Goal: Find specific page/section: Find specific page/section

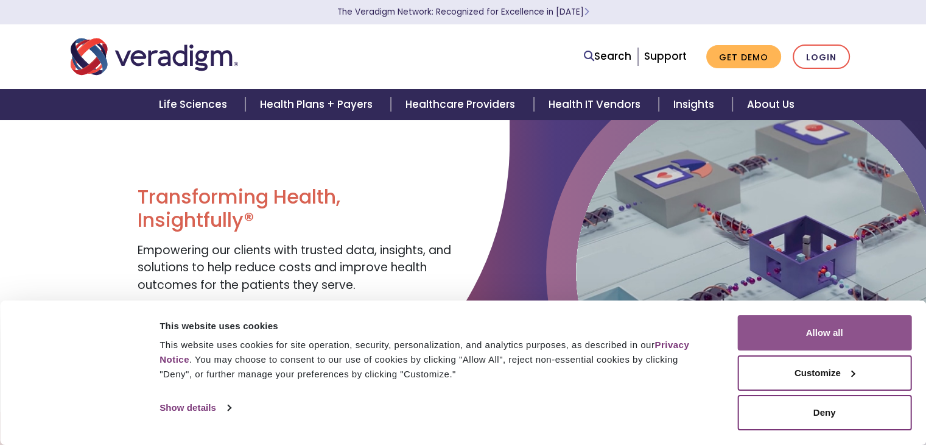
click at [848, 331] on button "Allow all" at bounding box center [824, 332] width 174 height 35
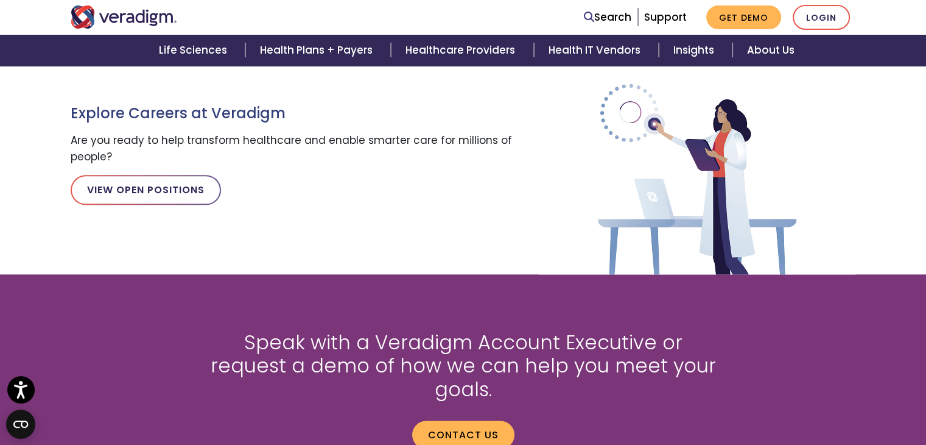
scroll to position [1433, 0]
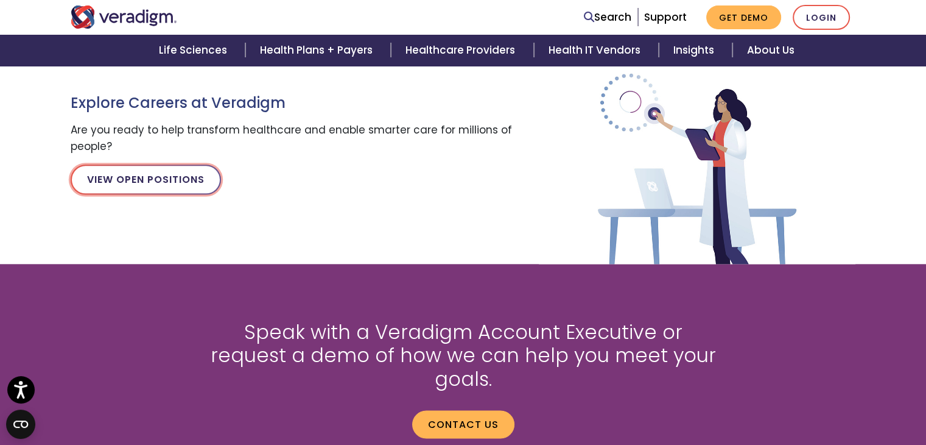
click at [149, 164] on link "View Open Positions" at bounding box center [146, 178] width 150 height 29
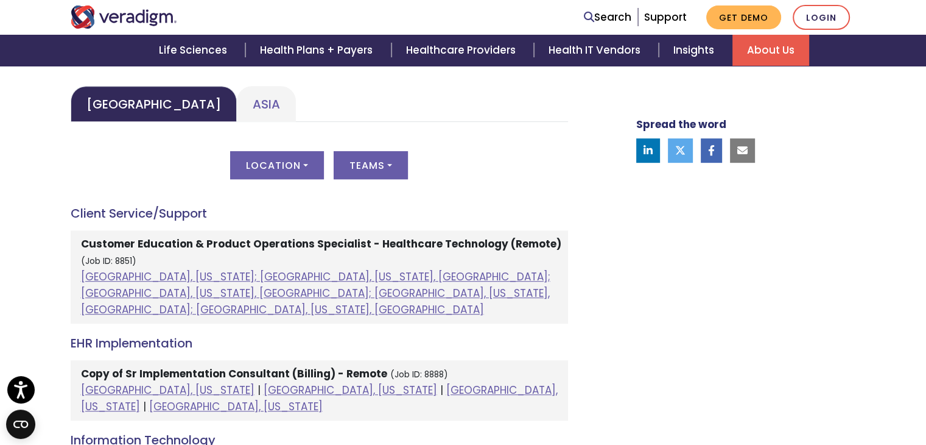
scroll to position [574, 0]
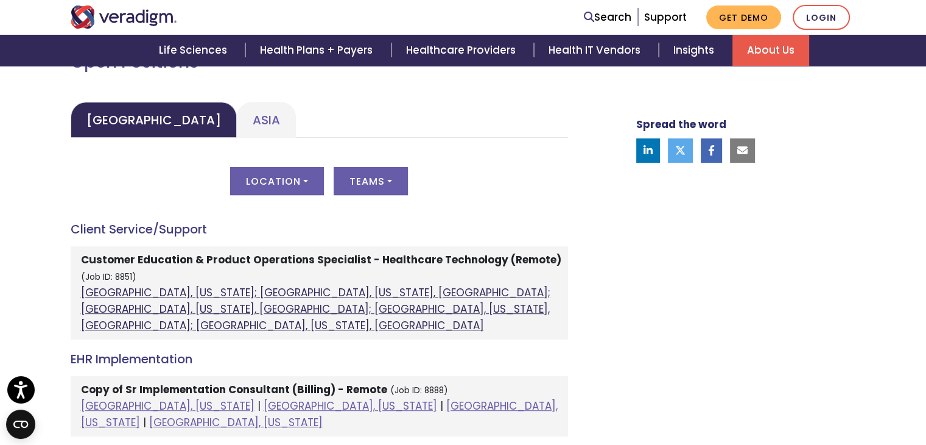
click at [281, 292] on link "Atlanta, Georgia; Orlando, Florida, United States; Phoenix, Arizona, United Sta…" at bounding box center [315, 308] width 469 height 47
